Goal: Task Accomplishment & Management: Use online tool/utility

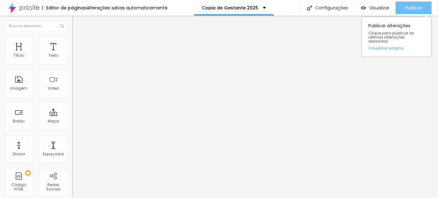
click at [412, 6] on span "Publicar" at bounding box center [413, 7] width 17 height 5
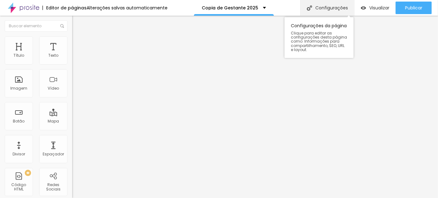
click at [333, 9] on div "Configurações" at bounding box center [327, 8] width 54 height 16
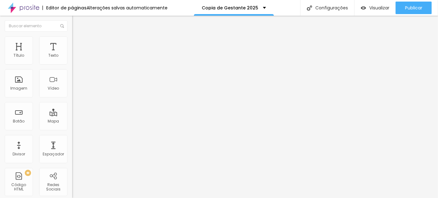
drag, startPoint x: 200, startPoint y: 89, endPoint x: 165, endPoint y: 85, distance: 35.3
type input "/pacotesgs2025"
drag, startPoint x: 183, startPoint y: 59, endPoint x: 151, endPoint y: 55, distance: 32.9
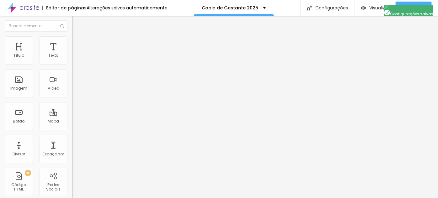
type input "Gestante 2025"
click at [77, 23] on img "button" at bounding box center [79, 22] width 5 height 5
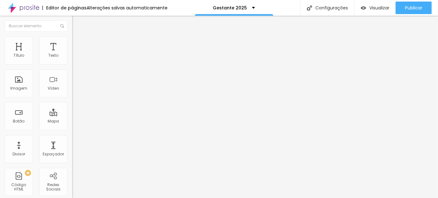
click at [72, 54] on span "Adicionar imagem" at bounding box center [92, 51] width 40 height 5
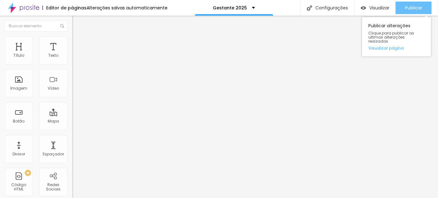
click at [421, 8] on span "Publicar" at bounding box center [413, 7] width 17 height 5
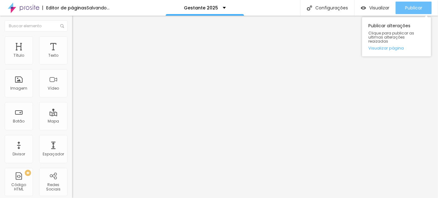
click at [413, 7] on span "Publicar" at bounding box center [413, 7] width 17 height 5
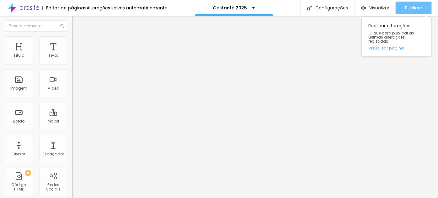
click at [409, 11] on div "Publicar" at bounding box center [413, 8] width 17 height 13
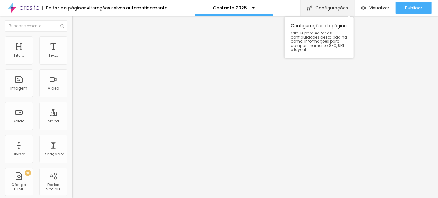
click at [322, 9] on div "Configurações" at bounding box center [327, 8] width 54 height 16
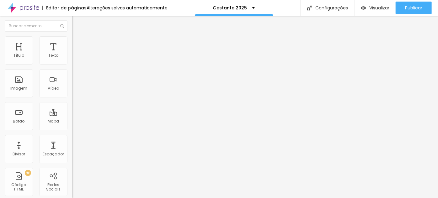
click at [72, 63] on span at bounding box center [74, 65] width 4 height 5
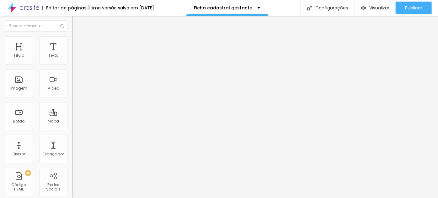
type input "Clássico"
type input "Light"
type input "Pocket"
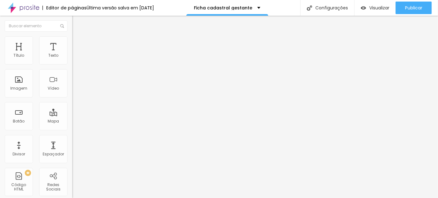
type input "Tecido circense"
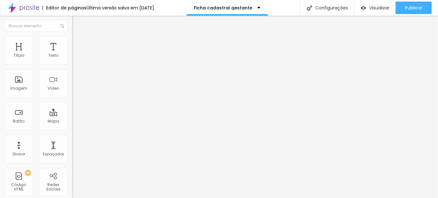
type input "Tecido circense"
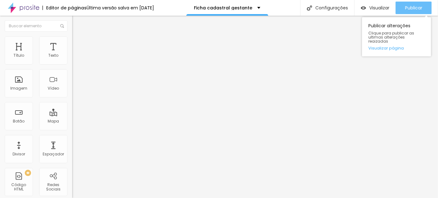
click at [409, 8] on span "Publicar" at bounding box center [413, 7] width 17 height 5
click at [421, 8] on span "Publicar" at bounding box center [413, 7] width 17 height 5
click at [416, 8] on span "Publicar" at bounding box center [413, 7] width 17 height 5
click at [420, 7] on span "Publicar" at bounding box center [413, 7] width 17 height 5
click at [414, 5] on span "Publicar" at bounding box center [413, 7] width 17 height 5
